Goal: Task Accomplishment & Management: Manage account settings

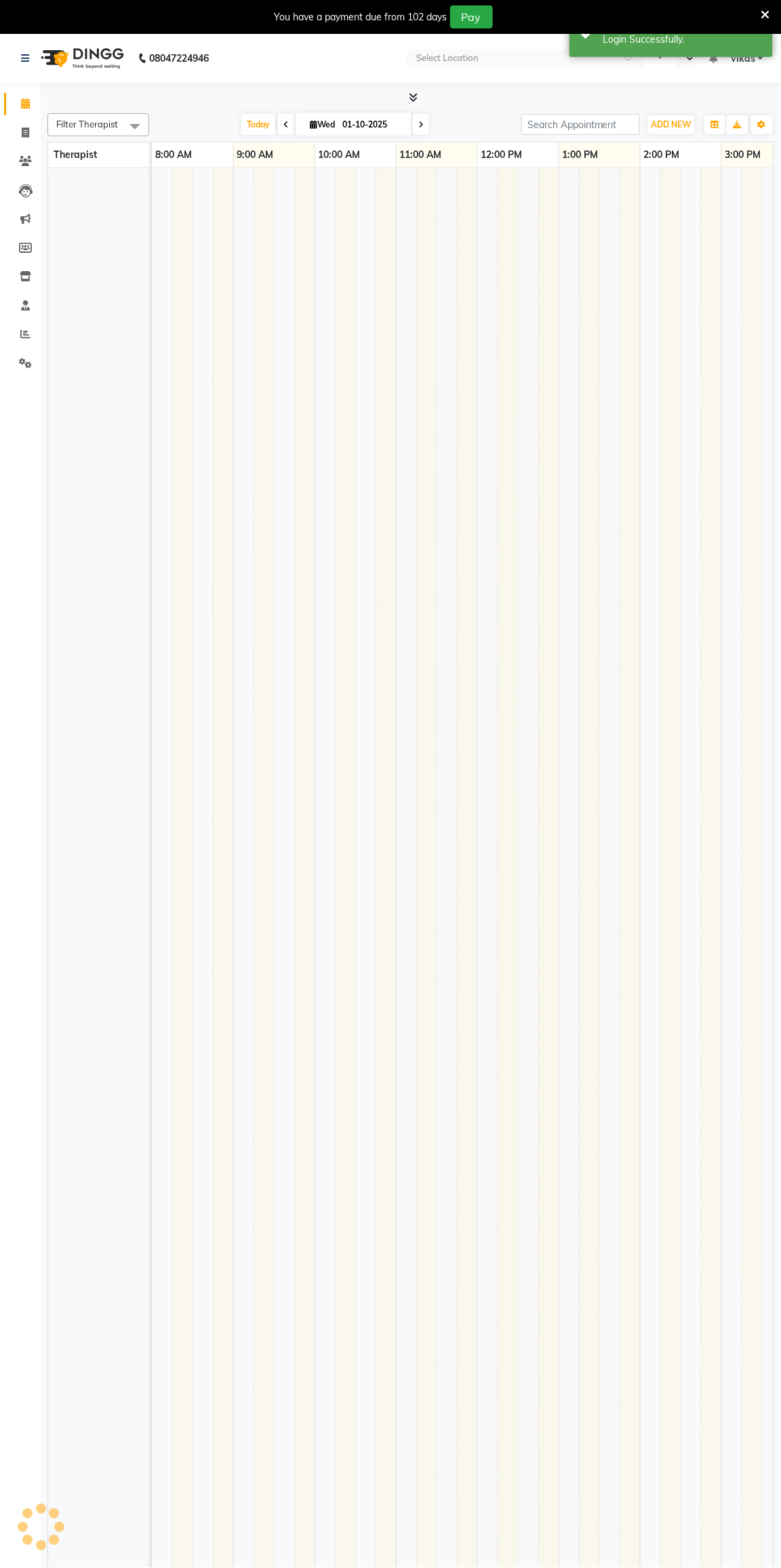
select select "en"
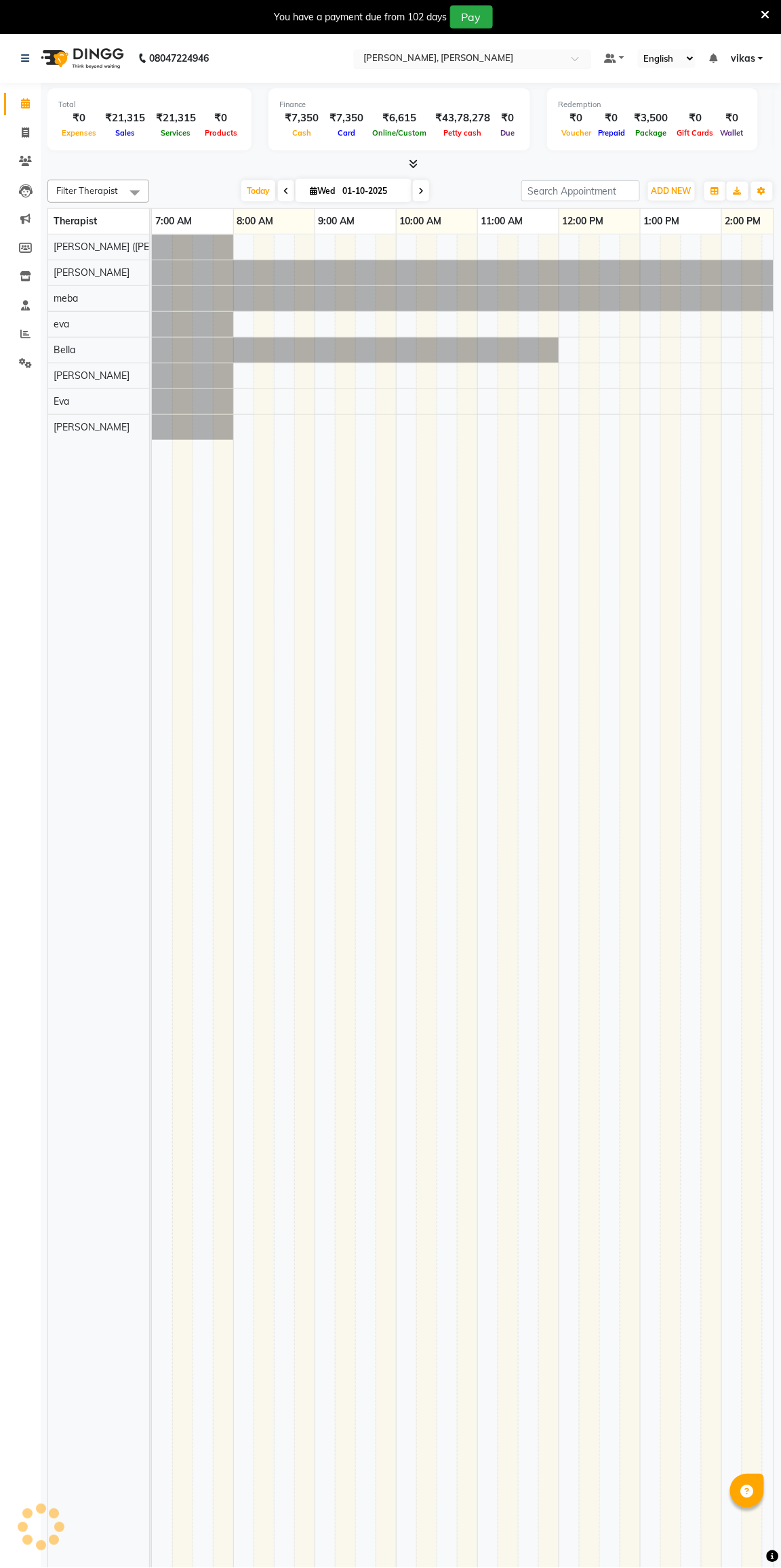
click at [387, 55] on input "text" at bounding box center [459, 59] width 197 height 14
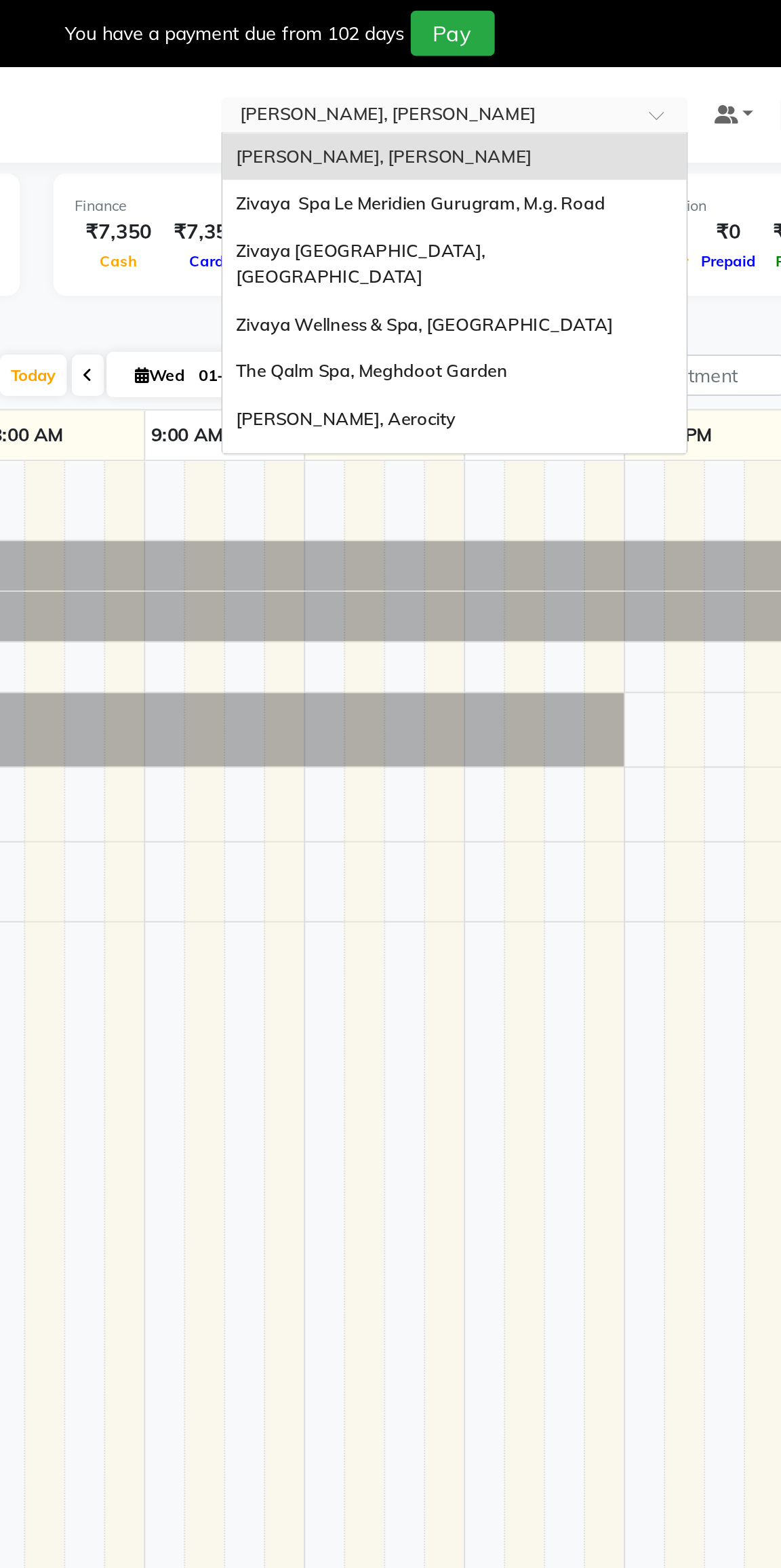
scroll to position [0, 680]
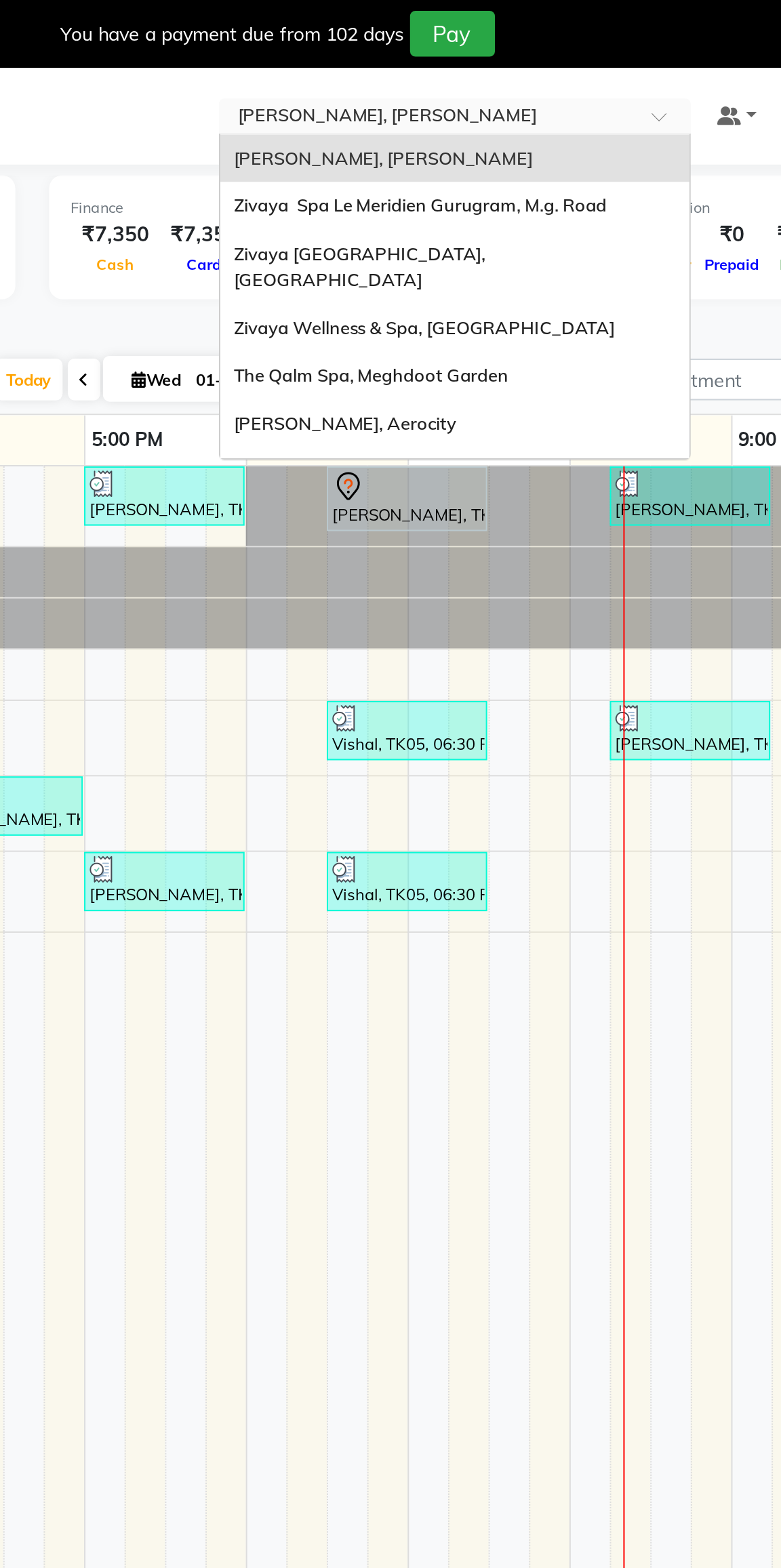
click at [385, 207] on span "[PERSON_NAME], Aerocity" at bounding box center [417, 213] width 112 height 11
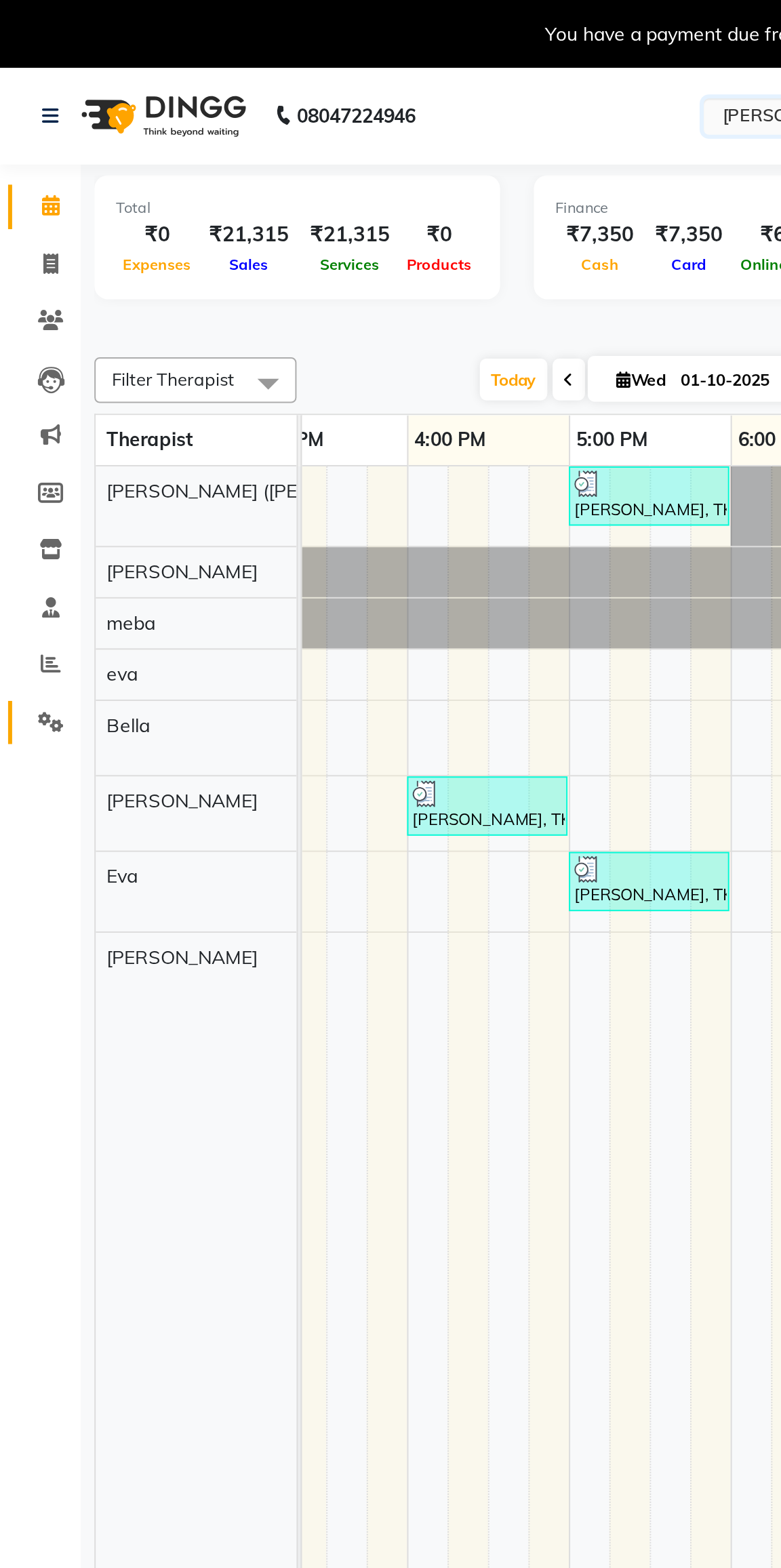
click at [23, 369] on span at bounding box center [26, 363] width 24 height 16
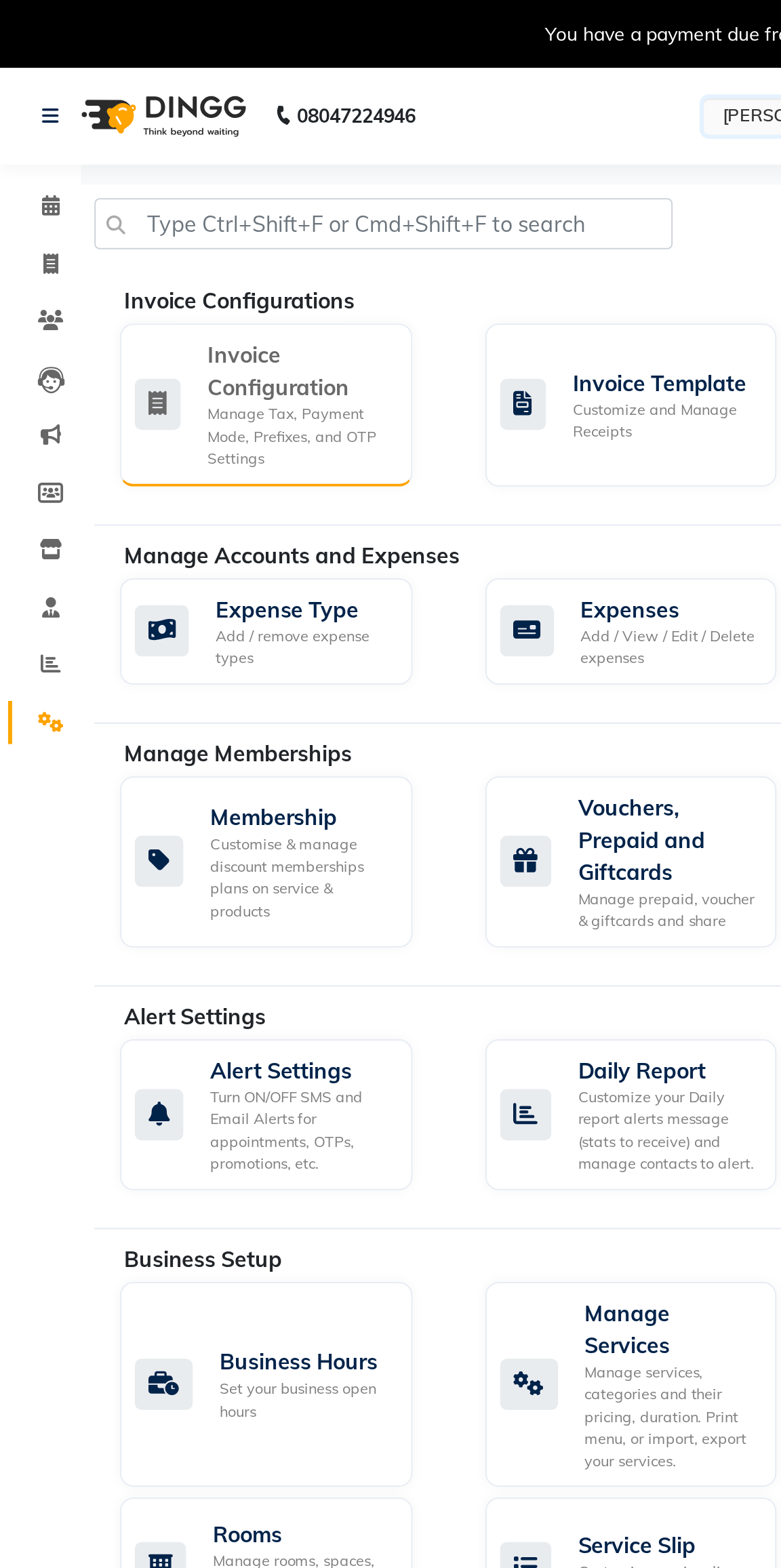
click at [118, 204] on div "Manage Tax, Payment Mode, Prefixes, and OTP Settings" at bounding box center [150, 219] width 92 height 34
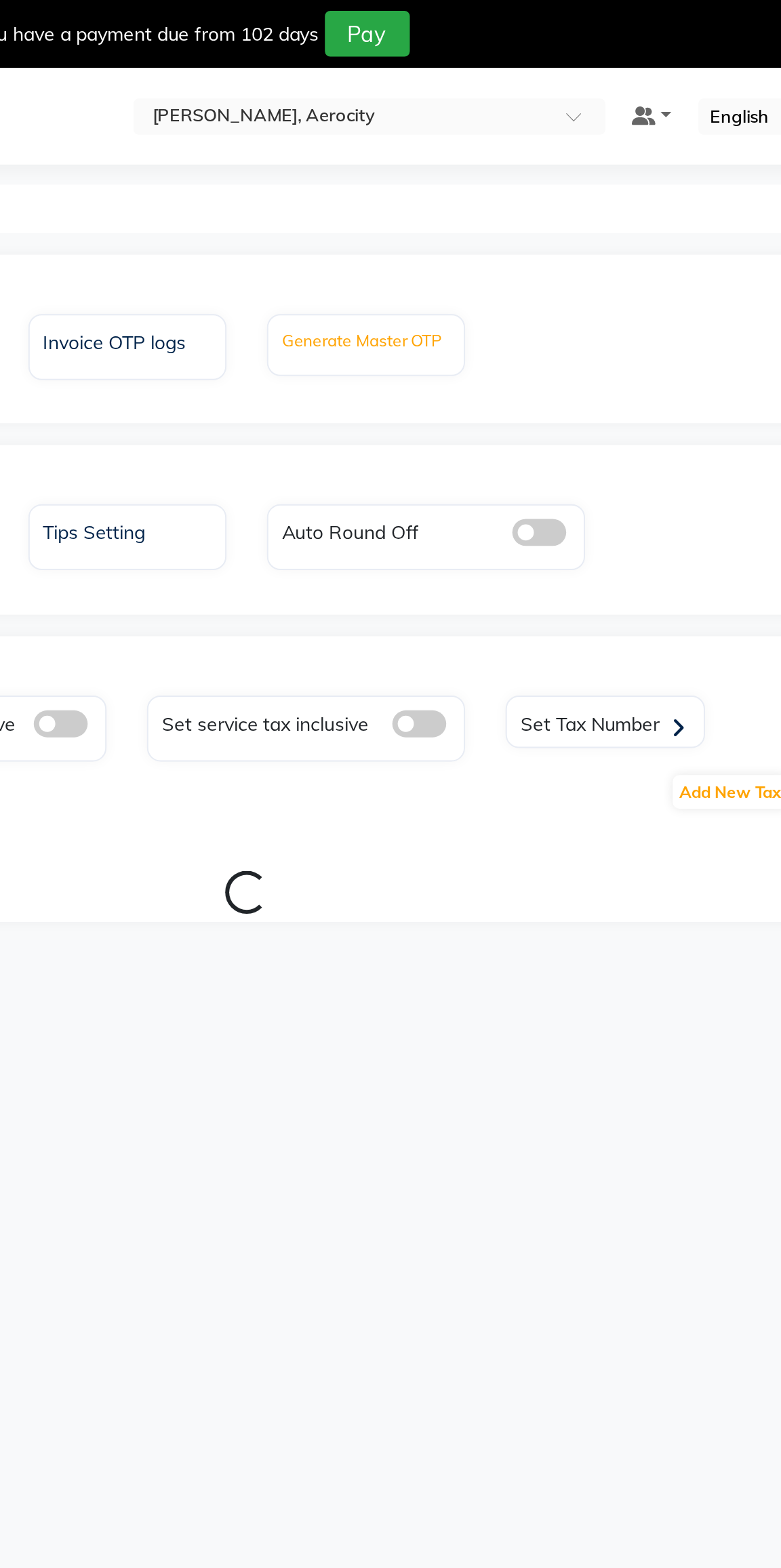
click at [450, 172] on label "Generate Master OTP" at bounding box center [468, 171] width 80 height 12
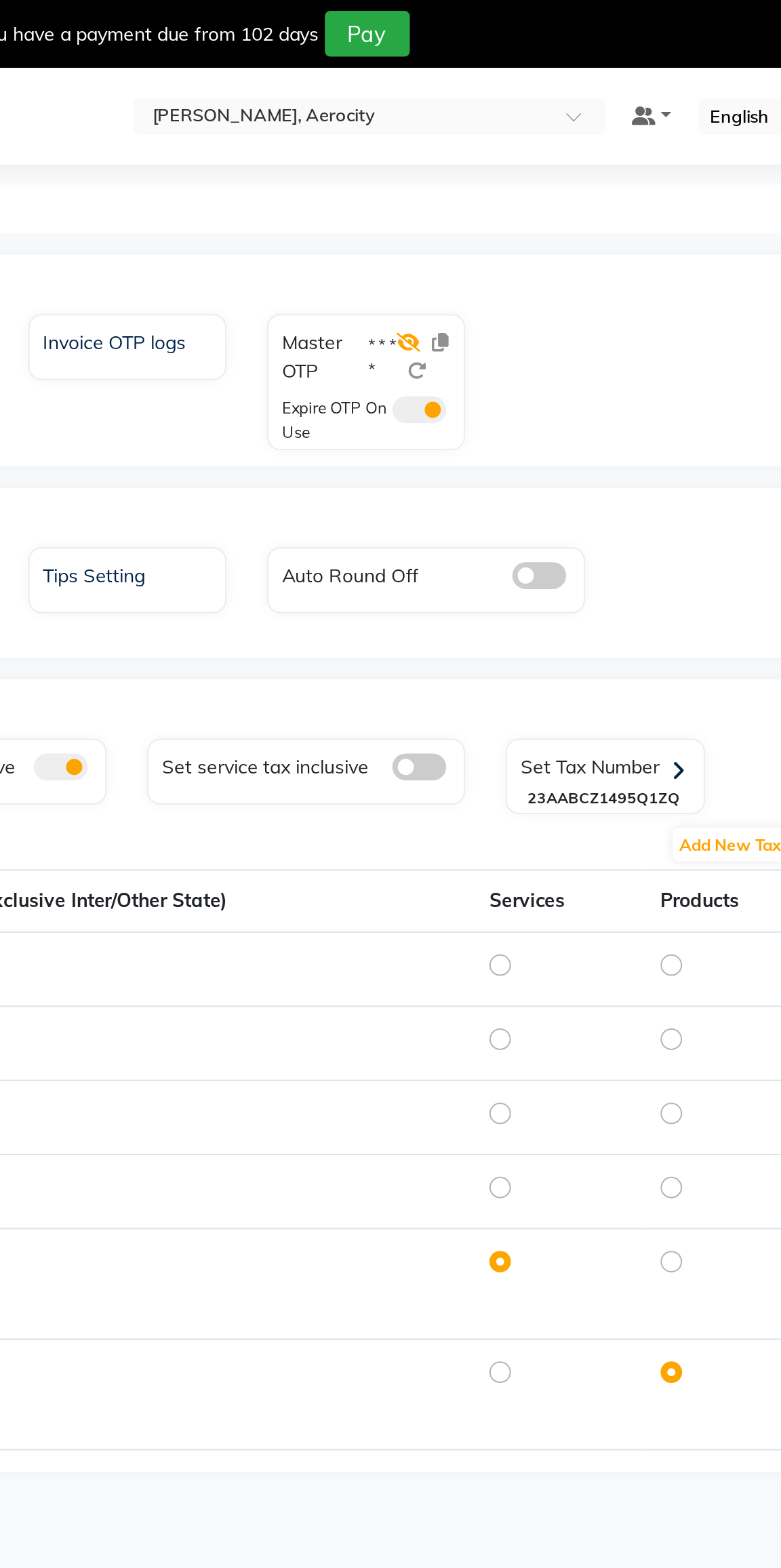
click at [493, 173] on icon at bounding box center [492, 172] width 12 height 10
click at [511, 174] on icon at bounding box center [507, 172] width 8 height 10
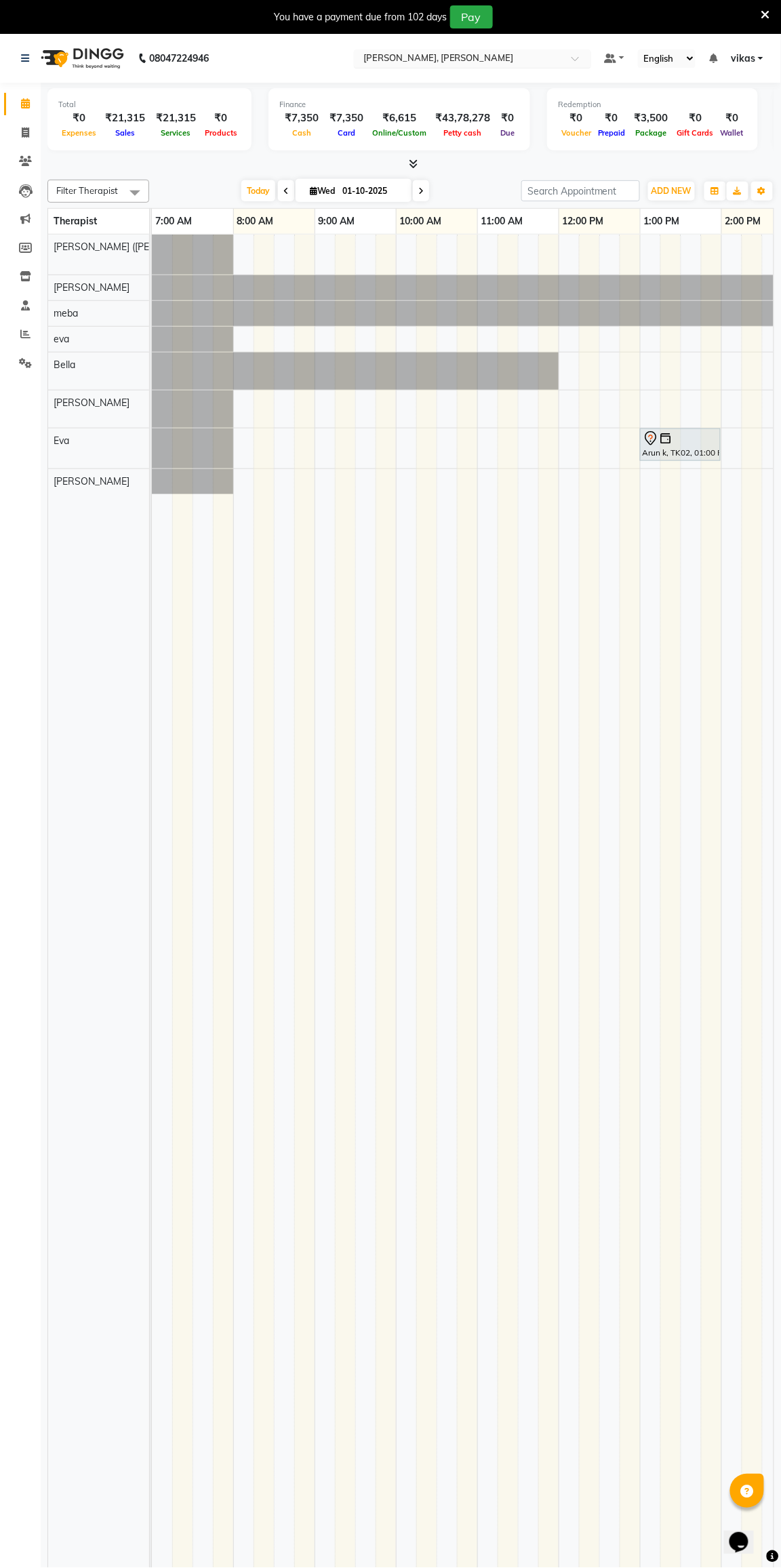
click at [377, 59] on input "text" at bounding box center [459, 59] width 197 height 14
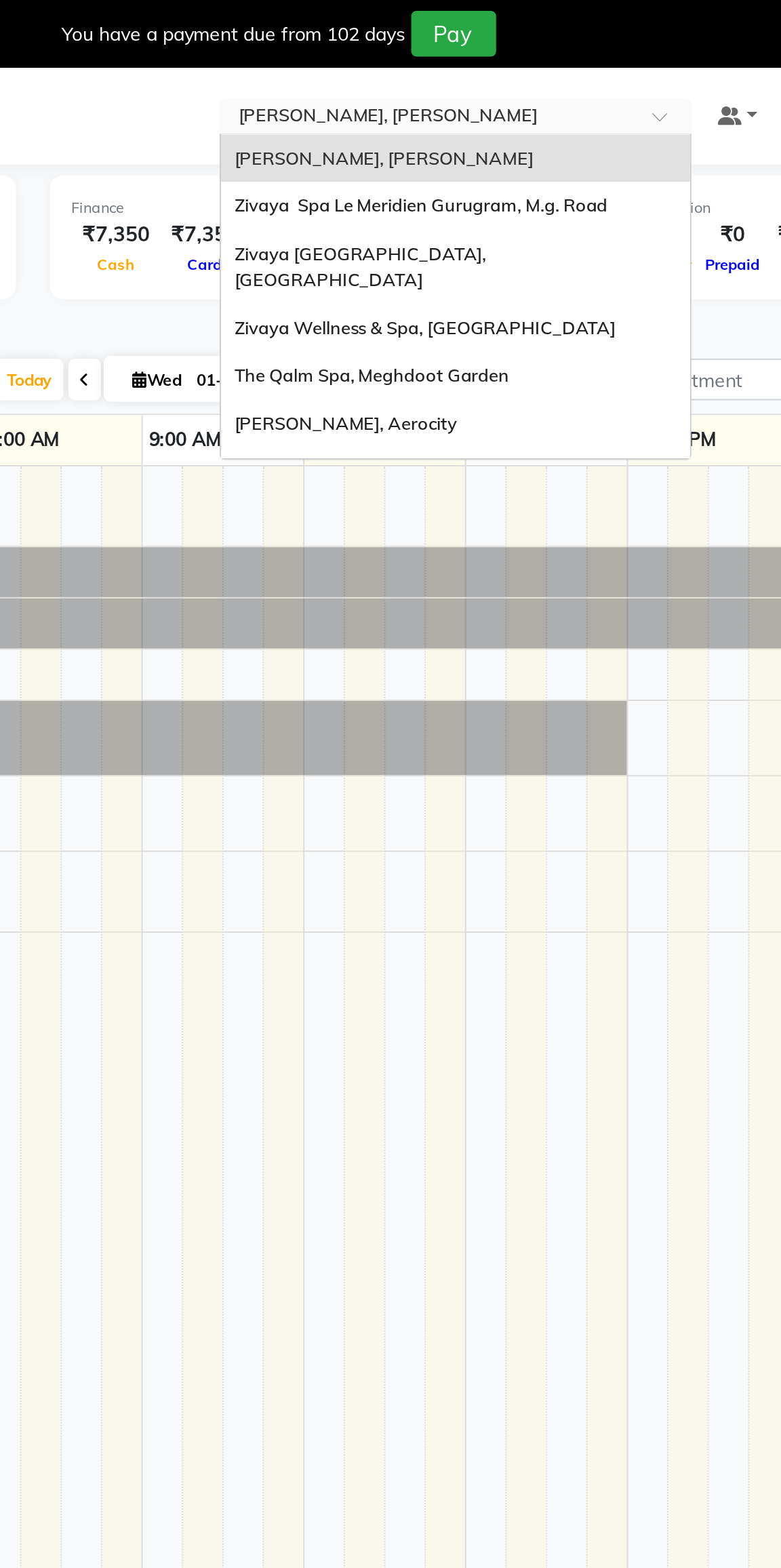
click at [383, 207] on span "[PERSON_NAME], Aerocity" at bounding box center [417, 213] width 112 height 11
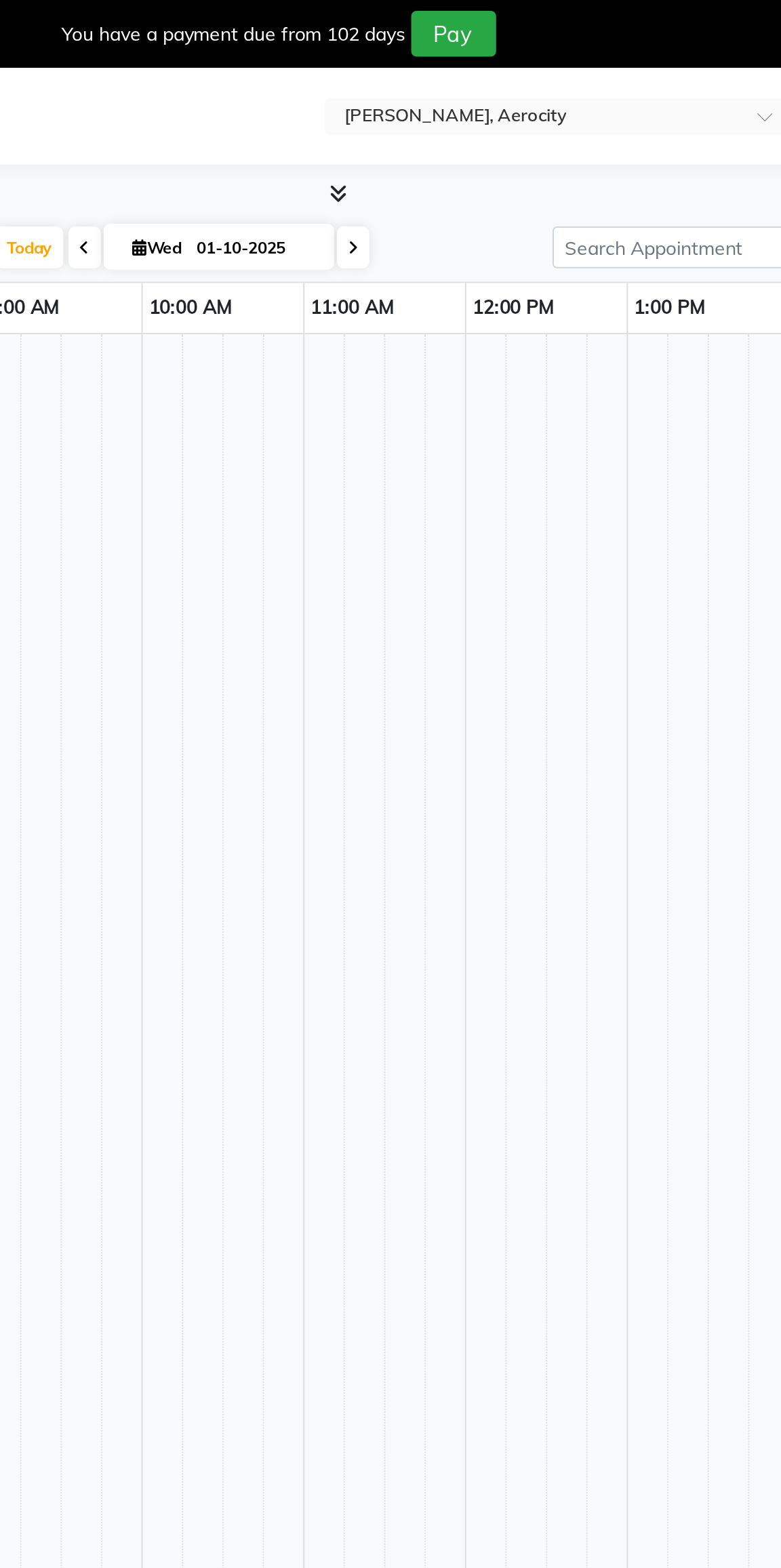
select select "en"
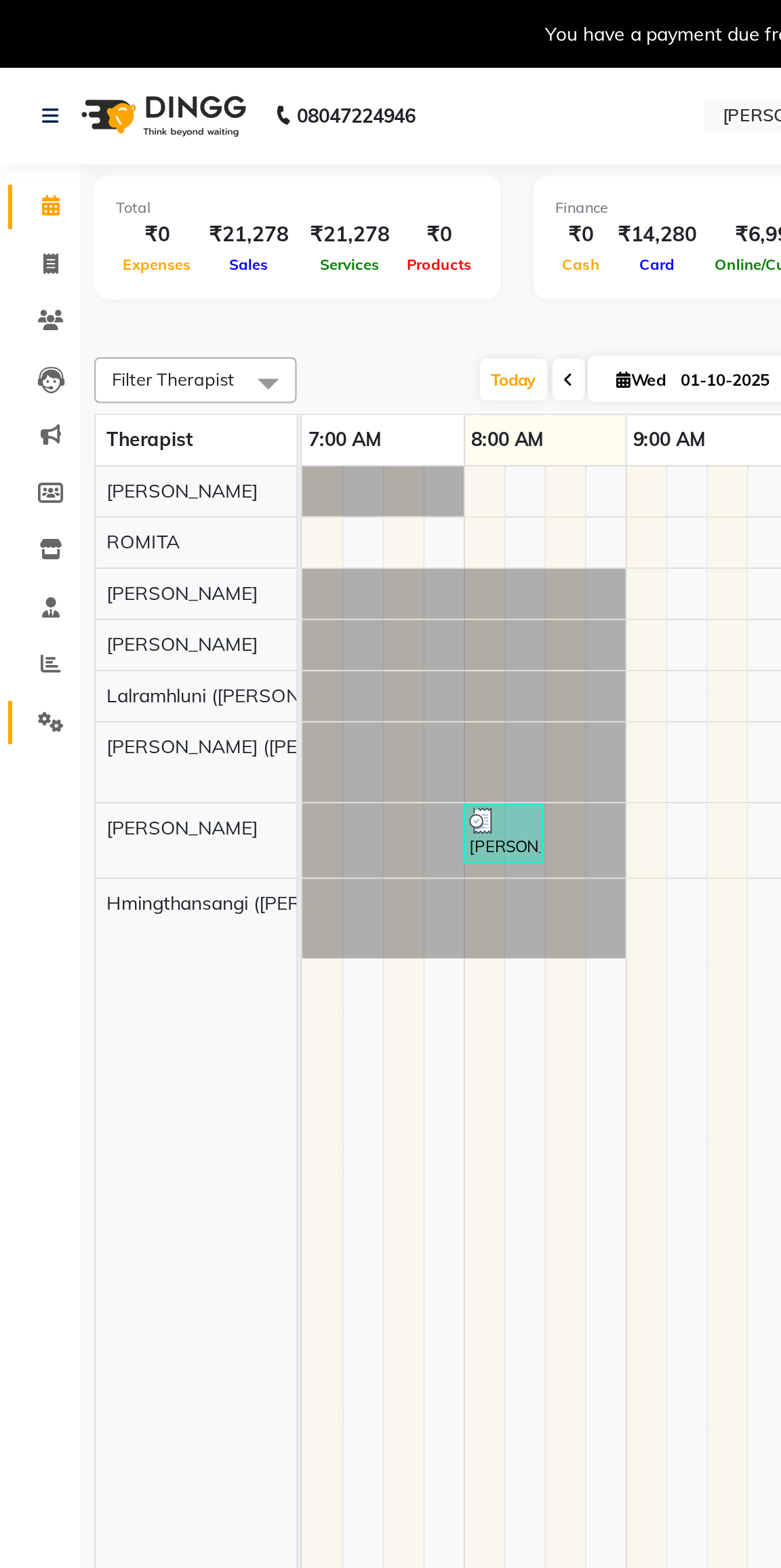
click at [19, 372] on link "Settings" at bounding box center [20, 364] width 32 height 23
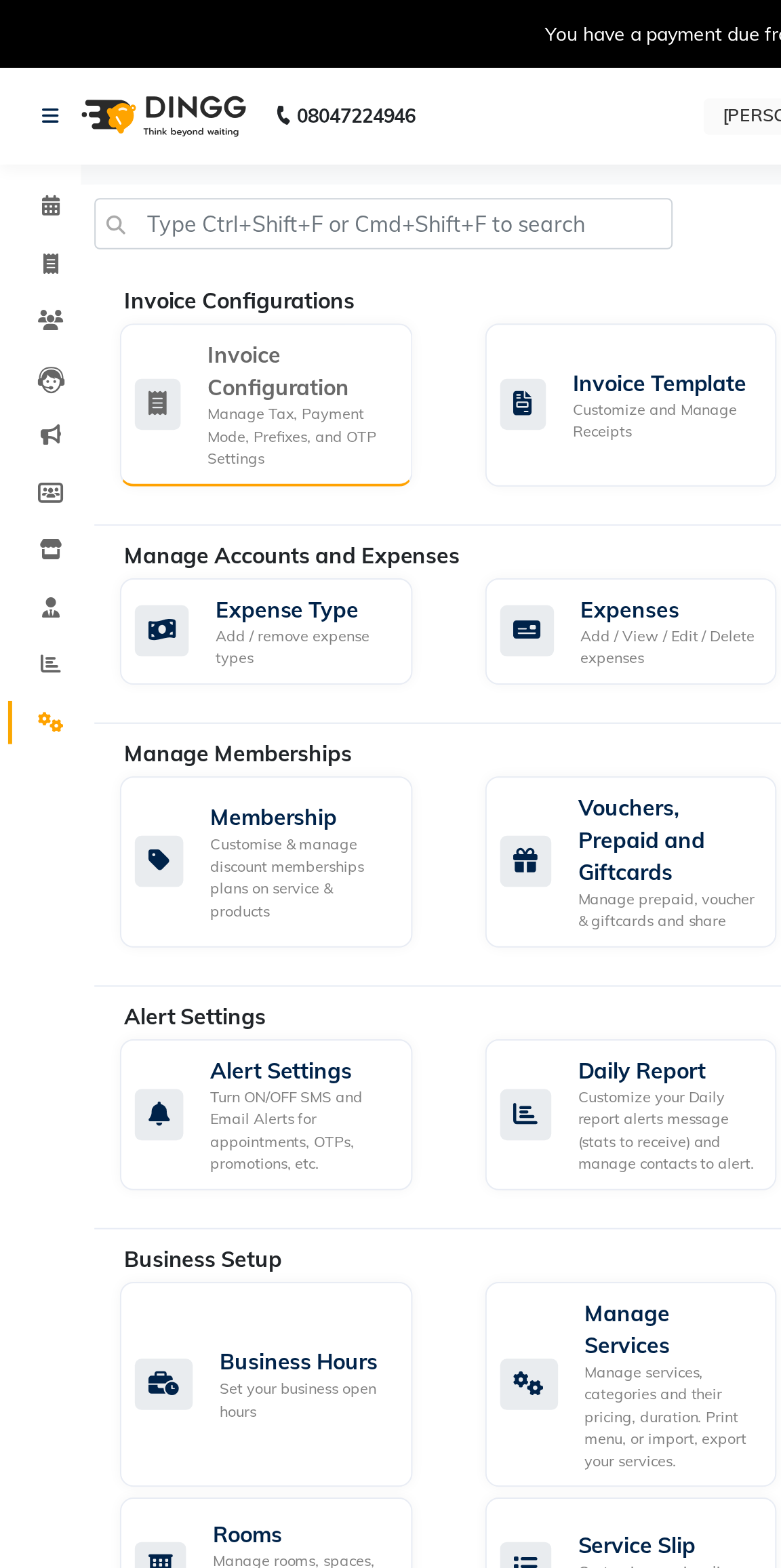
click at [130, 195] on div "Invoice Configuration" at bounding box center [150, 186] width 92 height 32
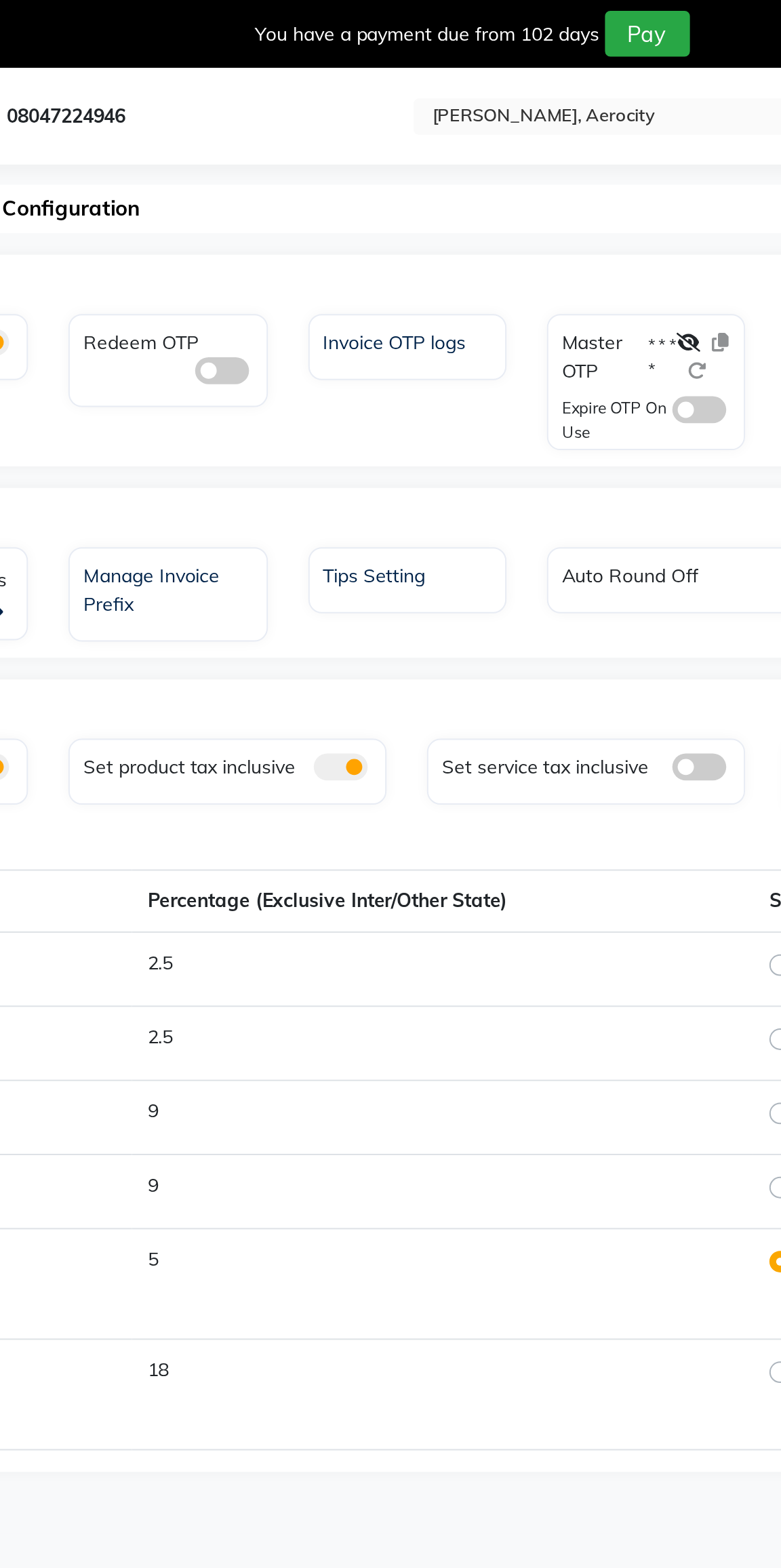
click at [489, 158] on div "Master OTP * * * * Expire OTP On Use" at bounding box center [471, 192] width 100 height 68
click at [498, 169] on icon at bounding box center [492, 172] width 12 height 10
